Goal: Feedback & Contribution: Contribute content

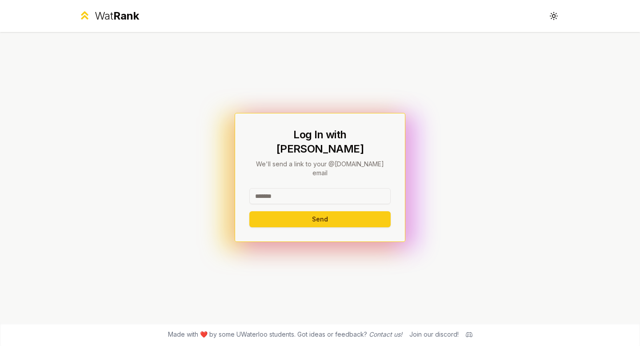
click at [293, 188] on input at bounding box center [319, 196] width 141 height 16
type input "******"
click at [267, 211] on button "Send" at bounding box center [319, 219] width 141 height 16
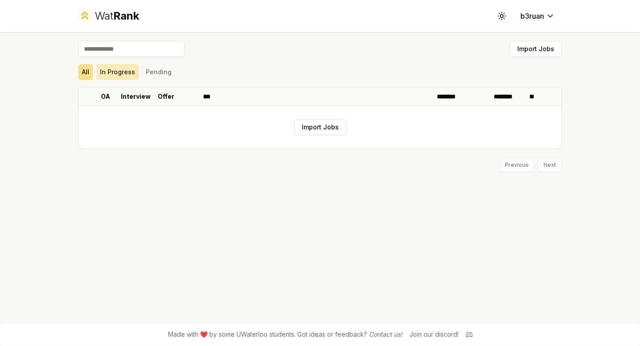
click at [112, 68] on button "In Progress" at bounding box center [117, 72] width 42 height 16
click at [155, 71] on button "Pending" at bounding box center [158, 72] width 33 height 16
click at [127, 75] on button "In Progress" at bounding box center [117, 72] width 42 height 16
click at [320, 121] on button "Import Jobs" at bounding box center [320, 127] width 52 height 16
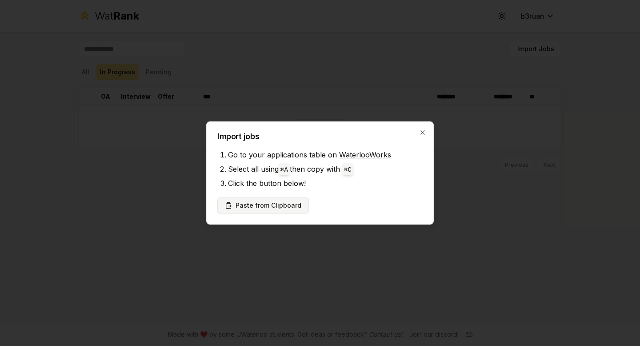
click at [287, 207] on button "Paste from Clipboard" at bounding box center [263, 205] width 92 height 16
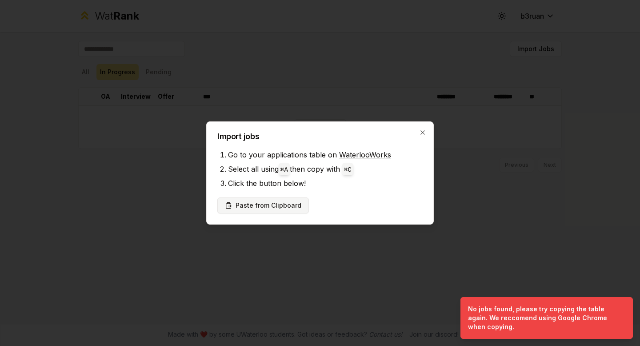
click at [287, 203] on button "Paste from Clipboard" at bounding box center [263, 205] width 92 height 16
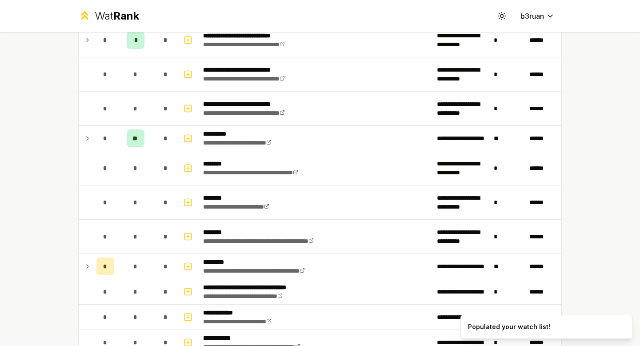
scroll to position [1151, 0]
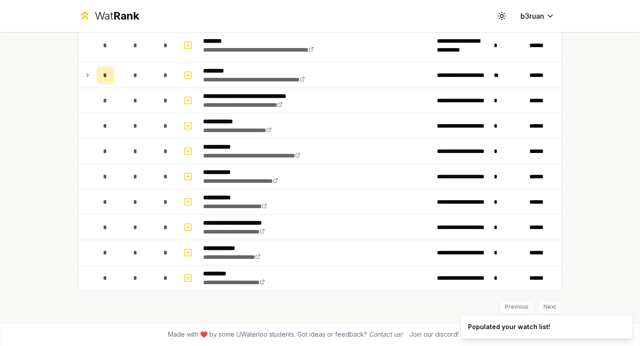
click at [547, 306] on div "Previous Next" at bounding box center [319, 302] width 483 height 23
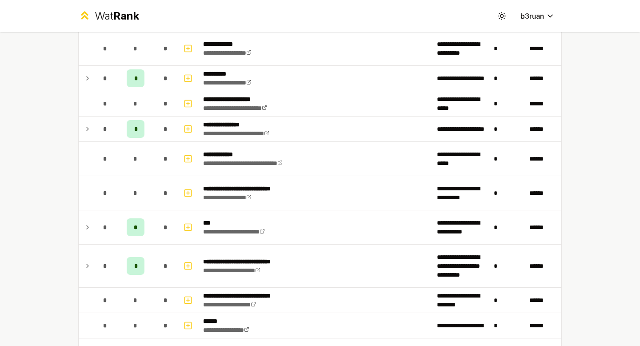
scroll to position [0, 0]
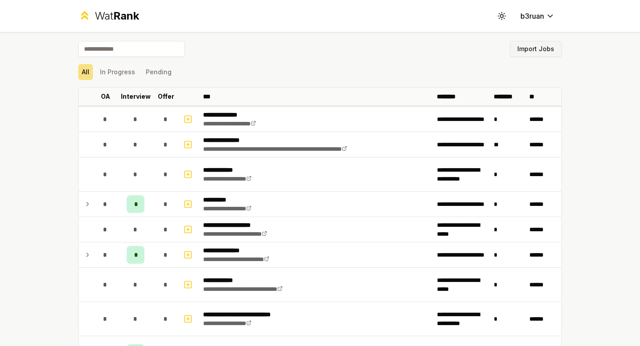
click at [540, 55] on button "Import Jobs" at bounding box center [536, 49] width 52 height 16
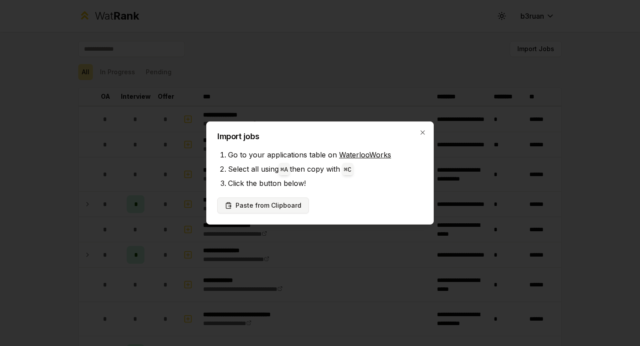
click at [290, 207] on button "Paste from Clipboard" at bounding box center [263, 205] width 92 height 16
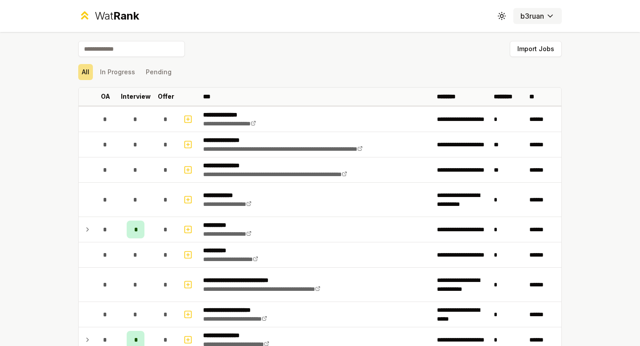
click at [541, 19] on html "**********" at bounding box center [320, 173] width 640 height 346
click at [500, 13] on icon at bounding box center [501, 16] width 8 height 8
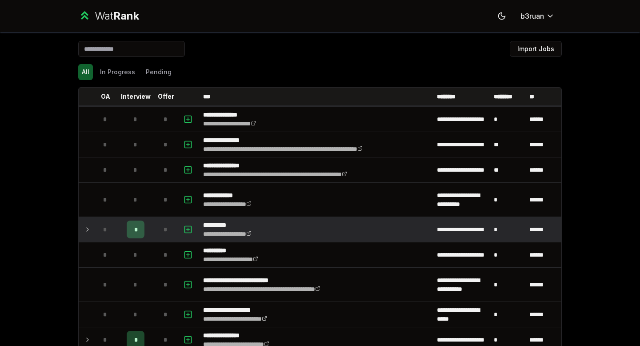
click at [88, 230] on icon at bounding box center [88, 229] width 2 height 4
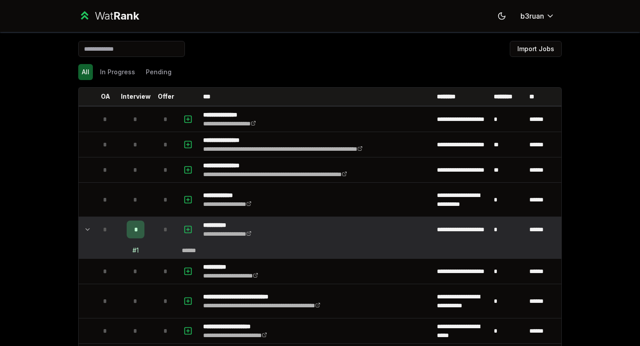
click at [88, 230] on icon at bounding box center [87, 229] width 7 height 11
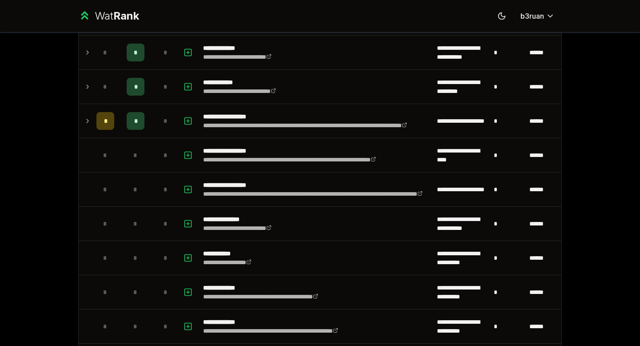
scroll to position [1126, 0]
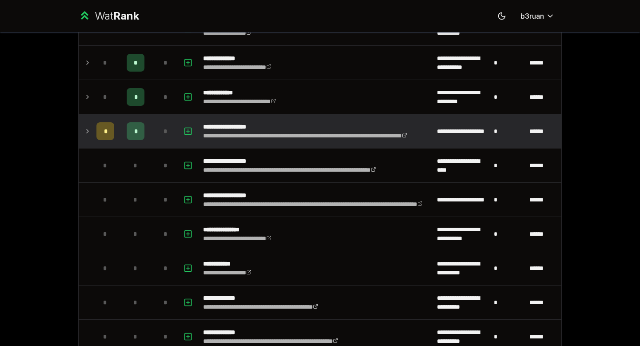
click at [91, 132] on td at bounding box center [86, 131] width 14 height 34
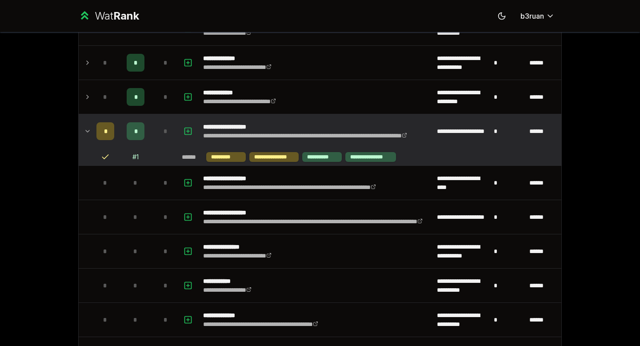
click at [89, 132] on icon at bounding box center [87, 131] width 7 height 11
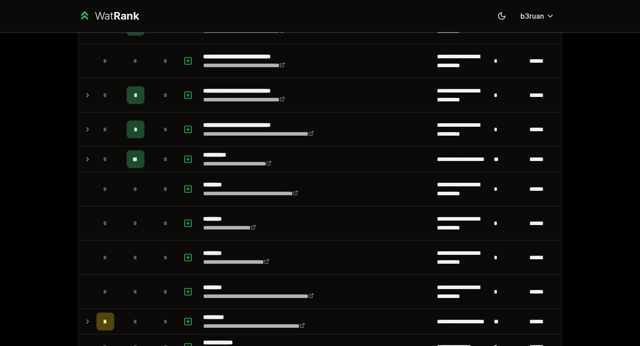
scroll to position [1536, 0]
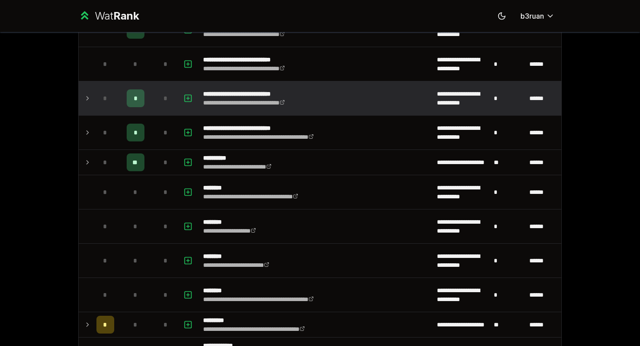
click at [88, 100] on icon at bounding box center [87, 98] width 7 height 11
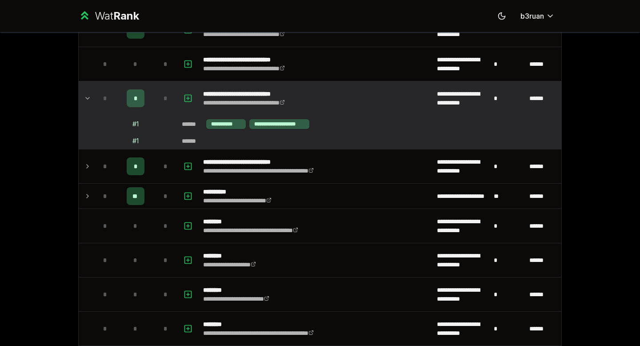
click at [88, 100] on icon at bounding box center [87, 98] width 7 height 11
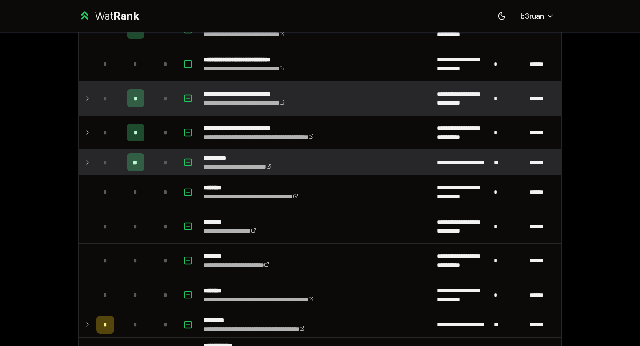
click at [89, 163] on icon at bounding box center [87, 162] width 7 height 11
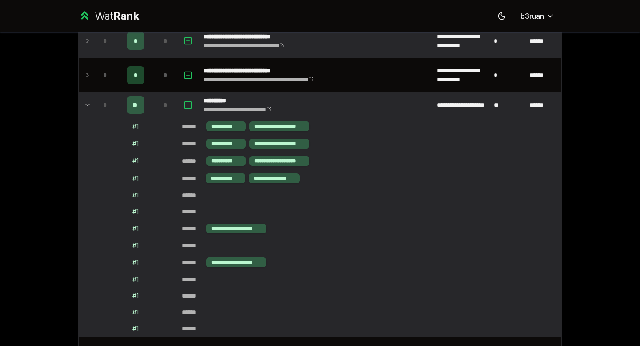
scroll to position [1555, 0]
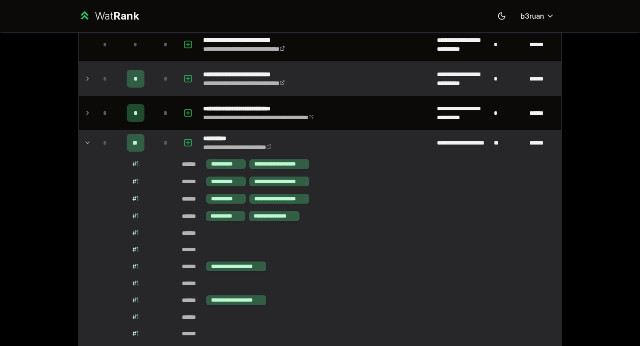
click at [91, 138] on icon at bounding box center [87, 142] width 7 height 11
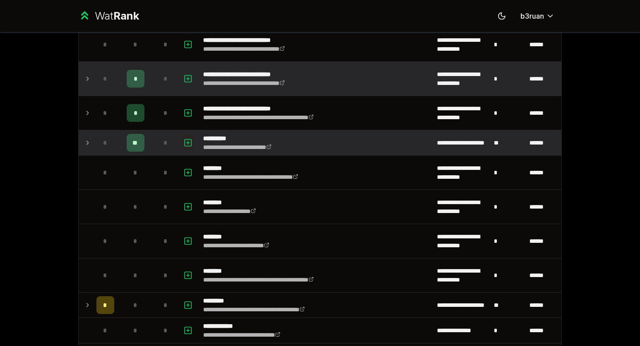
click at [187, 139] on rect "button" at bounding box center [188, 142] width 7 height 7
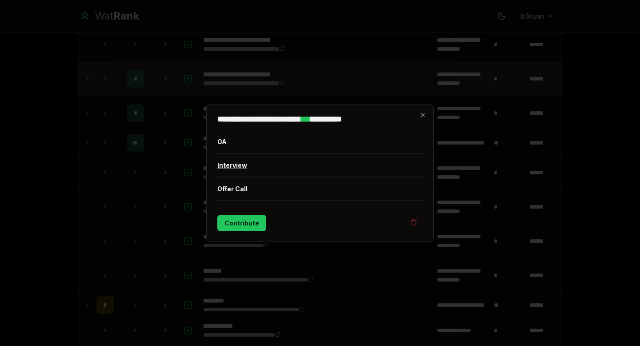
click at [226, 164] on button "Interview" at bounding box center [319, 165] width 205 height 23
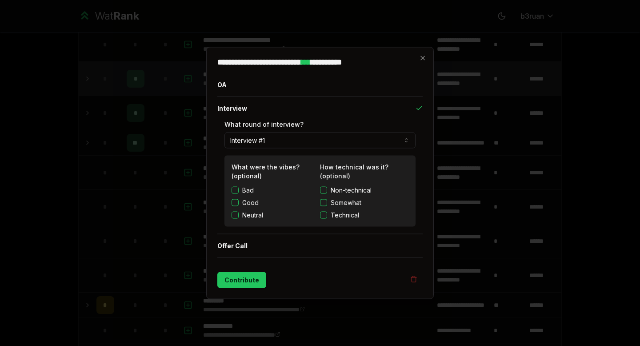
click at [236, 205] on button "Good" at bounding box center [234, 202] width 7 height 7
click at [325, 215] on button "Technical" at bounding box center [323, 214] width 7 height 7
click at [248, 278] on button "Contribute" at bounding box center [241, 280] width 49 height 16
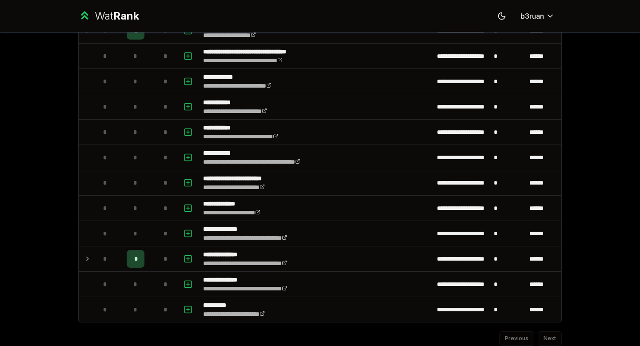
scroll to position [1912, 0]
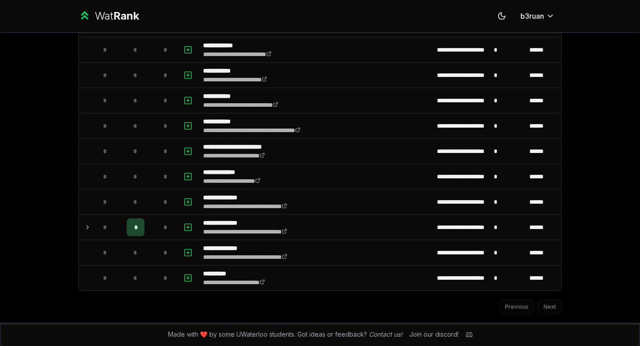
click at [549, 307] on div "Previous Next" at bounding box center [319, 302] width 483 height 23
click at [518, 307] on div "Previous Next" at bounding box center [319, 302] width 483 height 23
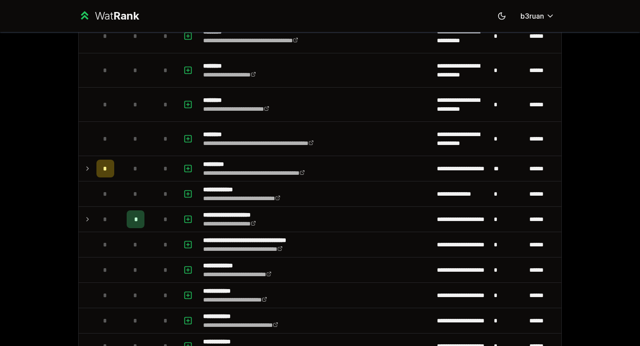
scroll to position [1646, 0]
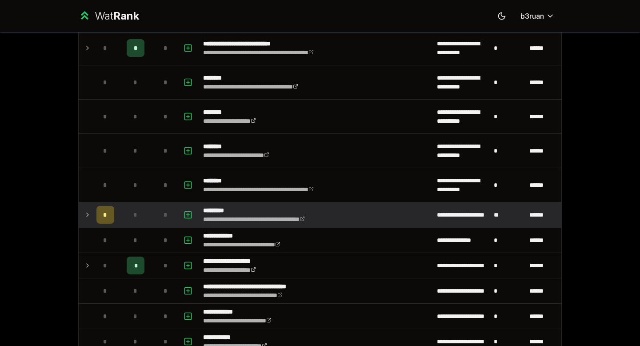
click at [86, 215] on icon at bounding box center [87, 214] width 7 height 11
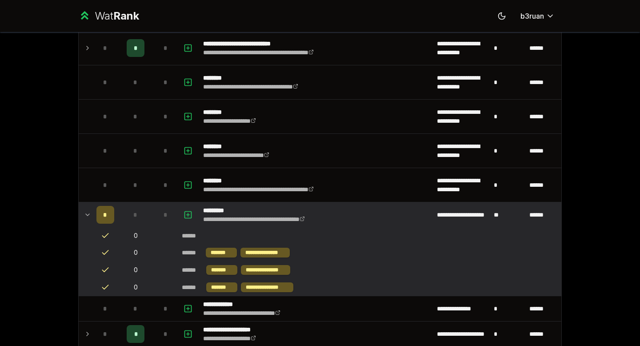
click at [86, 215] on icon at bounding box center [87, 214] width 7 height 11
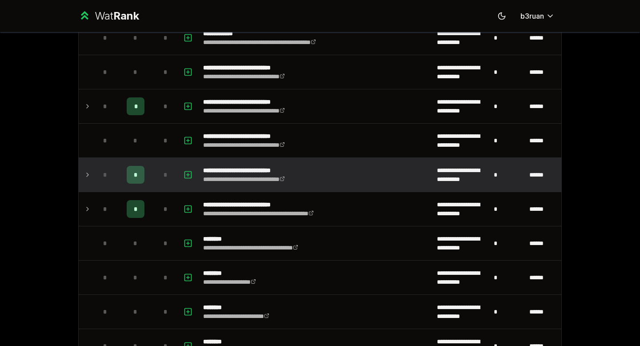
scroll to position [1484, 0]
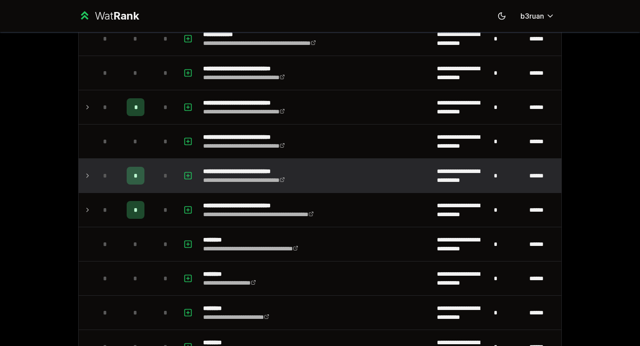
click at [104, 163] on td "*" at bounding box center [105, 176] width 25 height 34
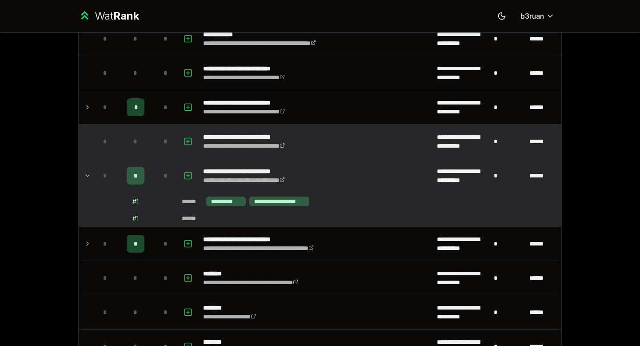
click at [90, 147] on td at bounding box center [86, 141] width 14 height 34
click at [419, 148] on td "**********" at bounding box center [316, 141] width 234 height 34
click at [191, 140] on icon "button" at bounding box center [188, 141] width 9 height 11
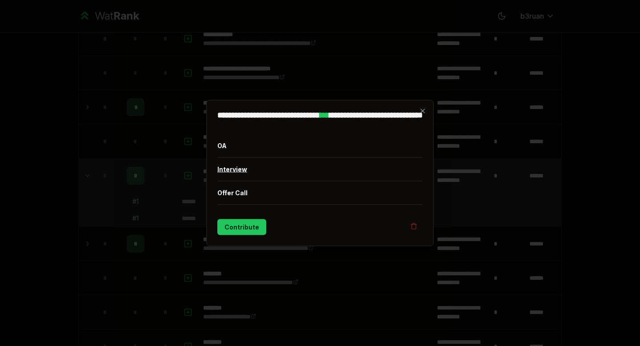
click at [229, 169] on button "Interview" at bounding box center [319, 169] width 205 height 23
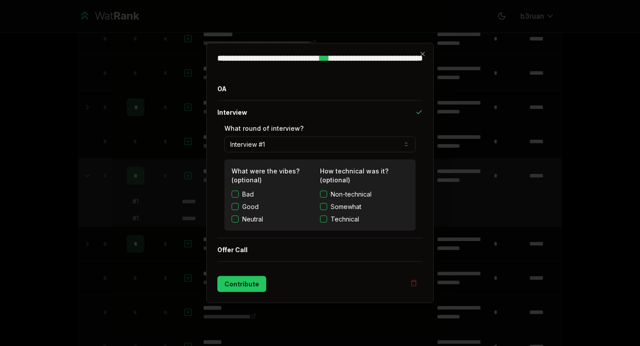
click at [235, 209] on button "Good" at bounding box center [234, 206] width 7 height 7
click at [326, 217] on button "Technical" at bounding box center [323, 218] width 7 height 7
click at [251, 283] on button "Contribute" at bounding box center [241, 284] width 49 height 16
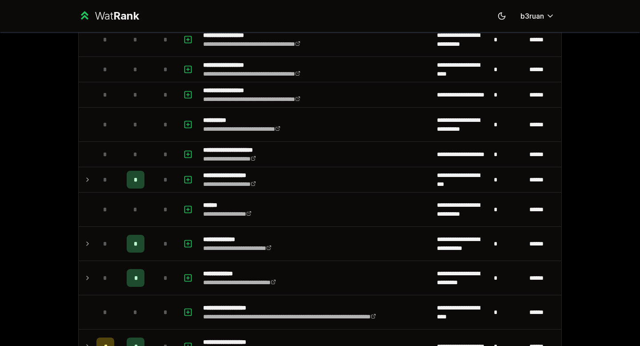
scroll to position [1453, 0]
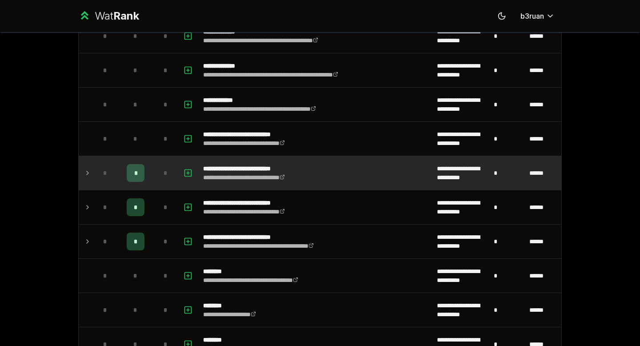
click at [189, 168] on icon "button" at bounding box center [188, 173] width 9 height 11
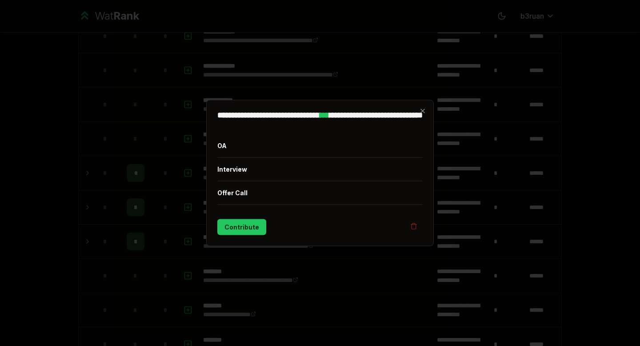
click at [180, 172] on div at bounding box center [320, 173] width 640 height 346
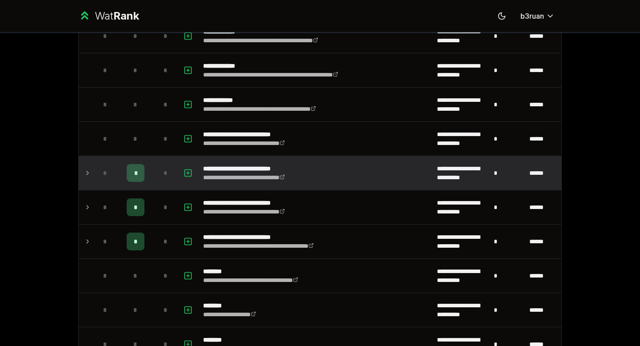
click at [90, 173] on icon at bounding box center [87, 173] width 7 height 11
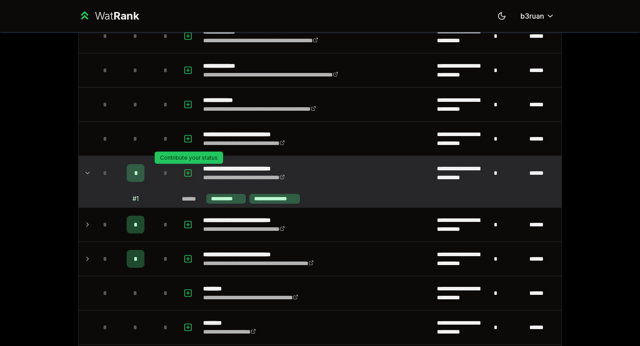
click at [187, 171] on icon "button" at bounding box center [188, 173] width 9 height 11
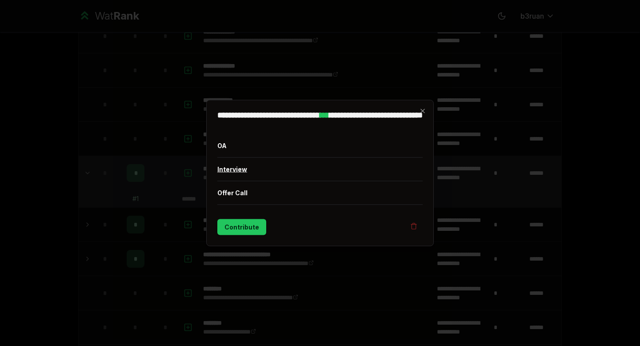
click at [260, 169] on button "Interview" at bounding box center [319, 169] width 205 height 23
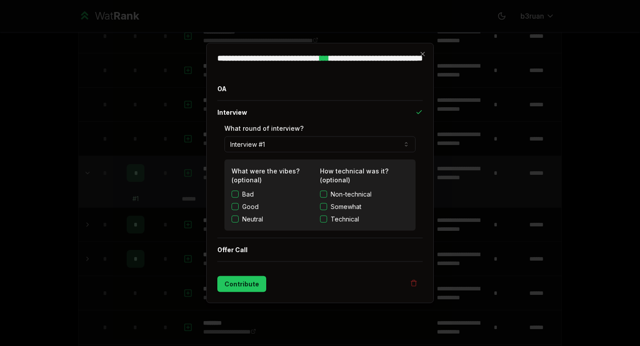
click at [236, 207] on button "Good" at bounding box center [234, 206] width 7 height 7
click at [329, 207] on label "Somewhat" at bounding box center [364, 206] width 88 height 9
click at [327, 207] on button "Somewhat" at bounding box center [323, 206] width 7 height 7
click at [248, 283] on button "Contribute" at bounding box center [241, 284] width 49 height 16
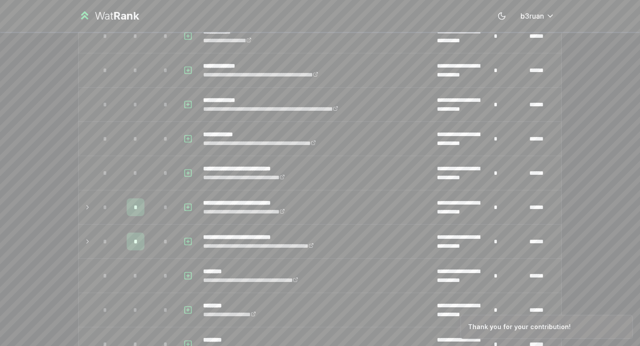
scroll to position [0, 0]
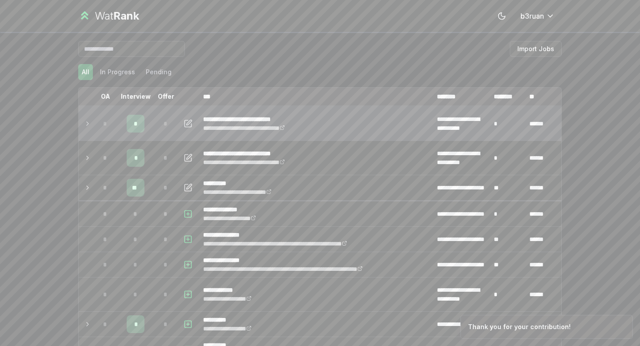
click at [86, 124] on icon at bounding box center [87, 123] width 7 height 11
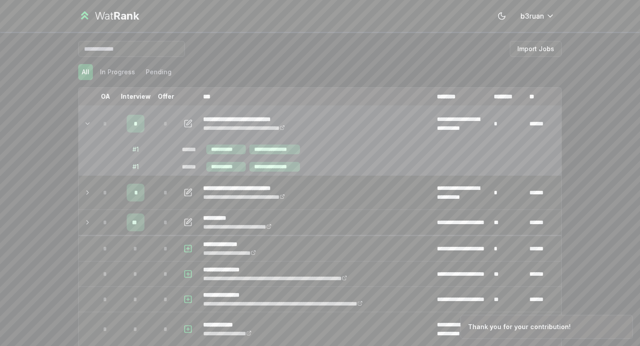
click at [86, 124] on icon at bounding box center [87, 123] width 7 height 11
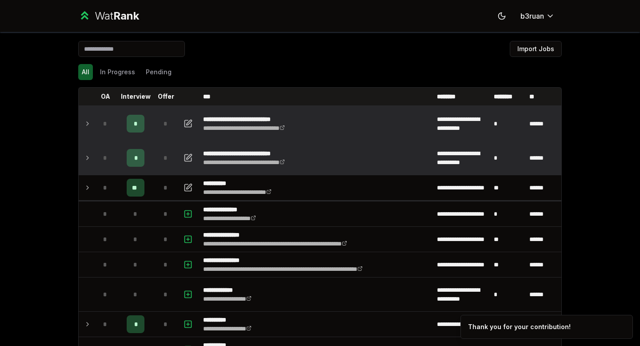
click at [85, 154] on icon at bounding box center [87, 157] width 7 height 11
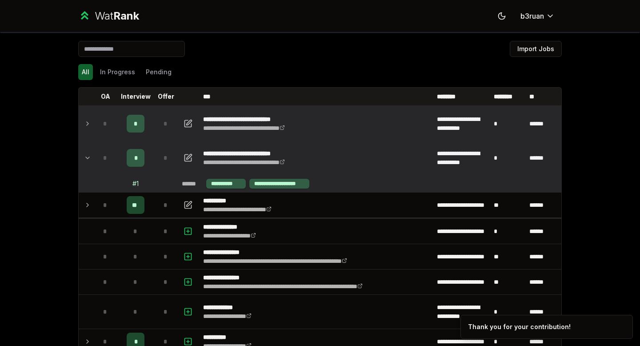
click at [85, 154] on icon at bounding box center [87, 157] width 7 height 11
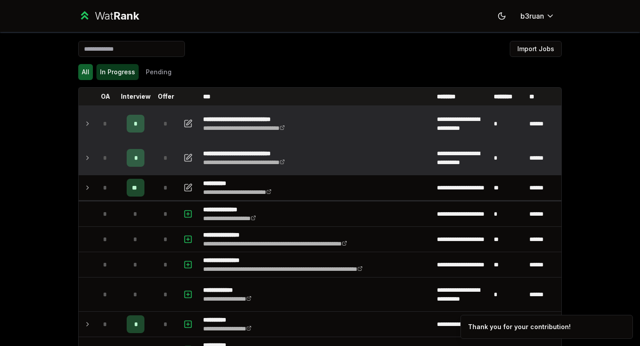
click at [116, 72] on button "In Progress" at bounding box center [117, 72] width 42 height 16
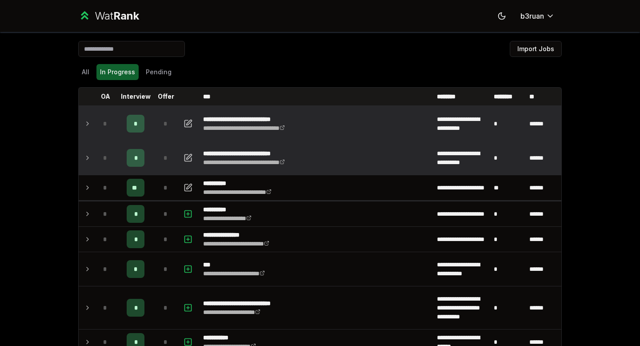
click at [87, 121] on icon at bounding box center [87, 123] width 7 height 11
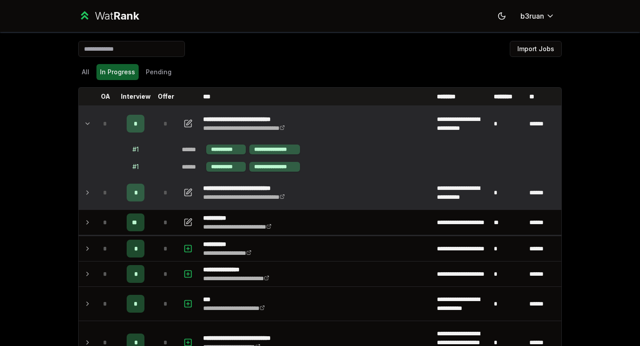
click at [87, 121] on icon at bounding box center [87, 123] width 7 height 11
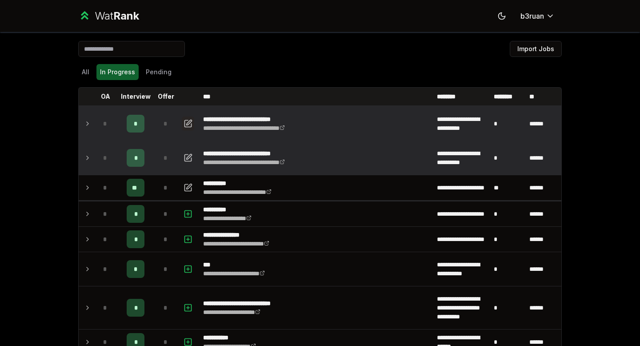
click at [187, 125] on icon "button" at bounding box center [188, 123] width 9 height 11
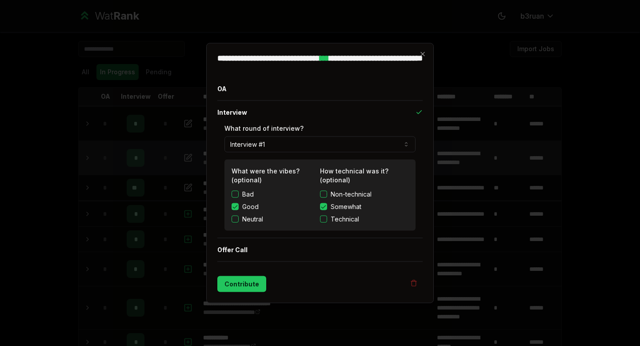
click at [306, 141] on button "Interview #1" at bounding box center [319, 144] width 191 height 16
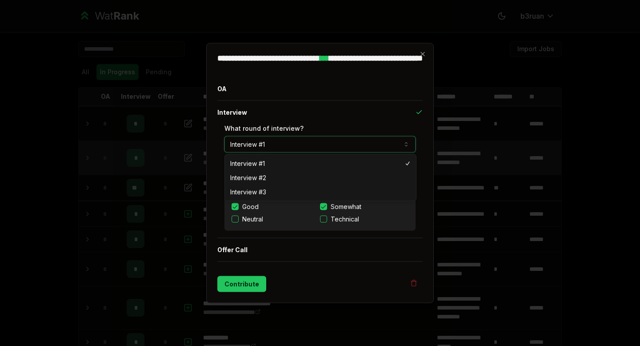
click at [306, 141] on button "Interview #1" at bounding box center [319, 144] width 191 height 16
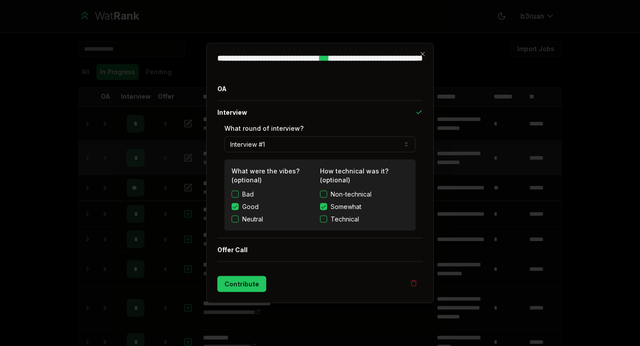
click at [425, 49] on div "**********" at bounding box center [319, 173] width 227 height 260
click at [425, 51] on icon "button" at bounding box center [422, 54] width 7 height 7
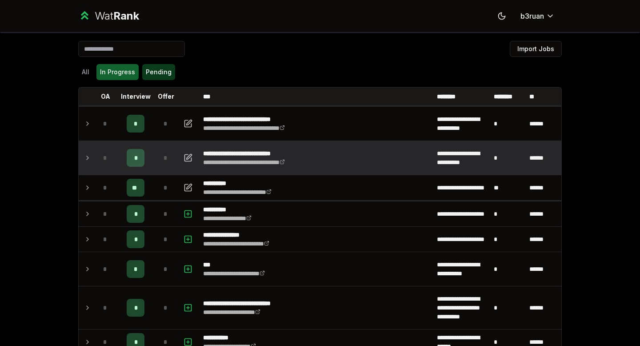
click at [166, 75] on button "Pending" at bounding box center [158, 72] width 33 height 16
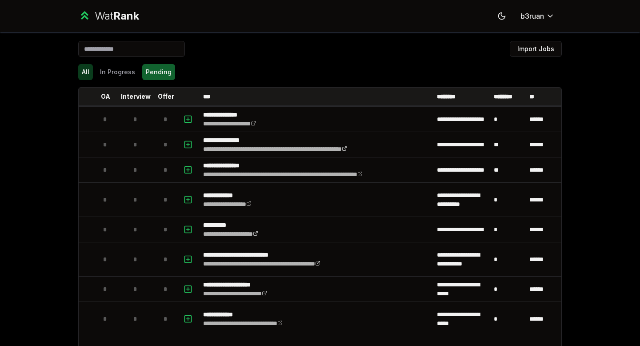
click at [84, 71] on button "All" at bounding box center [85, 72] width 15 height 16
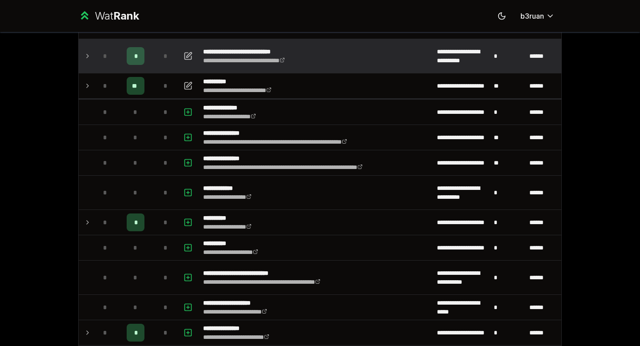
scroll to position [222, 0]
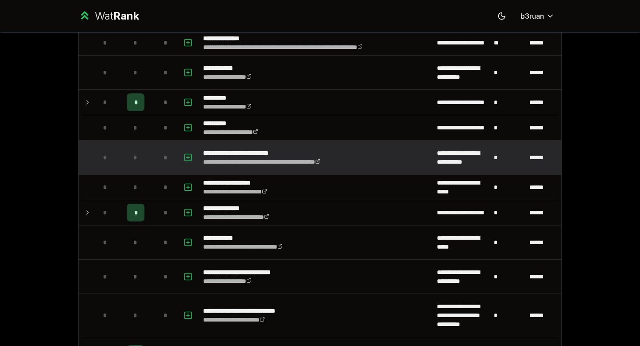
click at [134, 159] on span "*" at bounding box center [135, 157] width 4 height 9
click at [248, 159] on link "**********" at bounding box center [261, 162] width 117 height 6
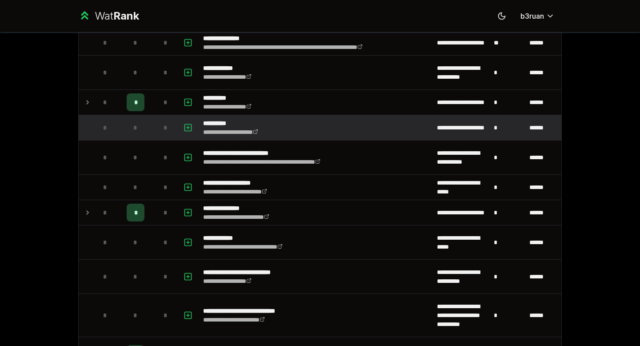
scroll to position [0, 0]
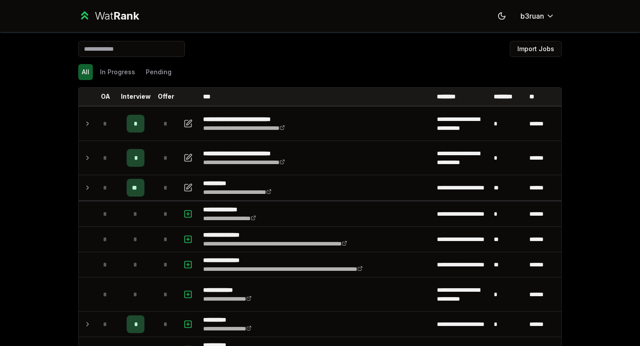
click at [120, 18] on span "Rank" at bounding box center [126, 15] width 26 height 13
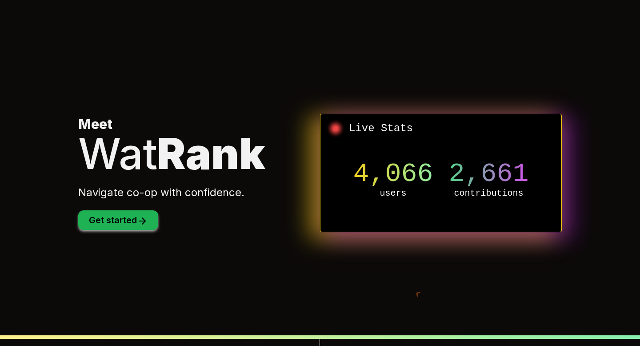
click at [124, 223] on button "Get started" at bounding box center [118, 220] width 80 height 20
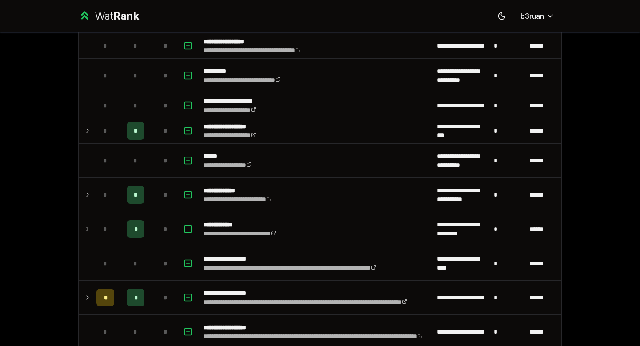
scroll to position [1077, 0]
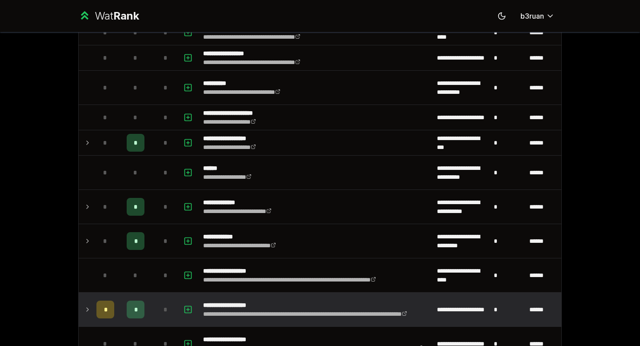
click at [86, 304] on icon at bounding box center [87, 309] width 7 height 11
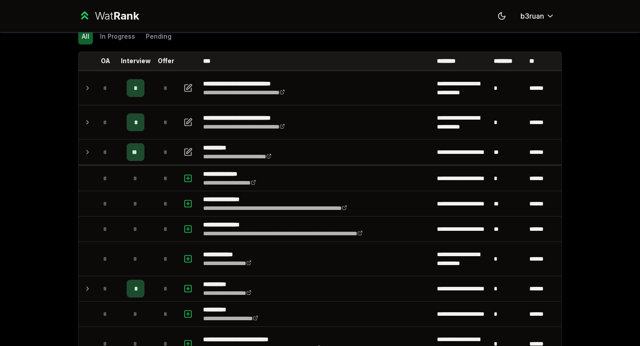
scroll to position [35, 0]
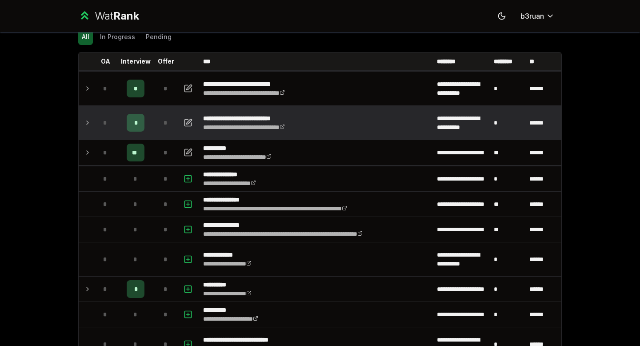
click at [82, 123] on td at bounding box center [86, 123] width 14 height 34
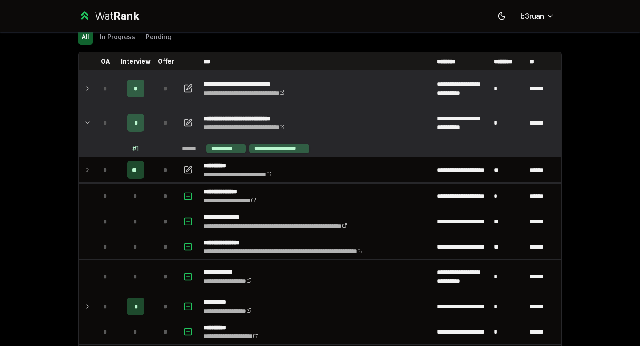
click at [90, 92] on icon at bounding box center [87, 88] width 7 height 11
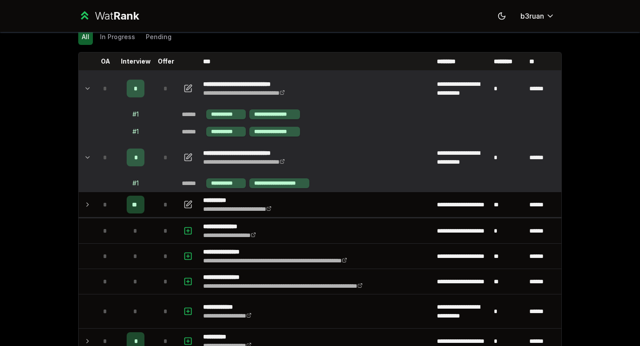
click at [89, 90] on icon at bounding box center [87, 88] width 7 height 11
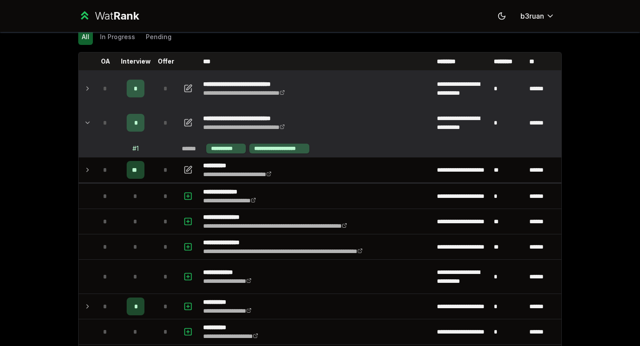
click at [92, 124] on td at bounding box center [86, 123] width 14 height 34
